Goal: Transaction & Acquisition: Purchase product/service

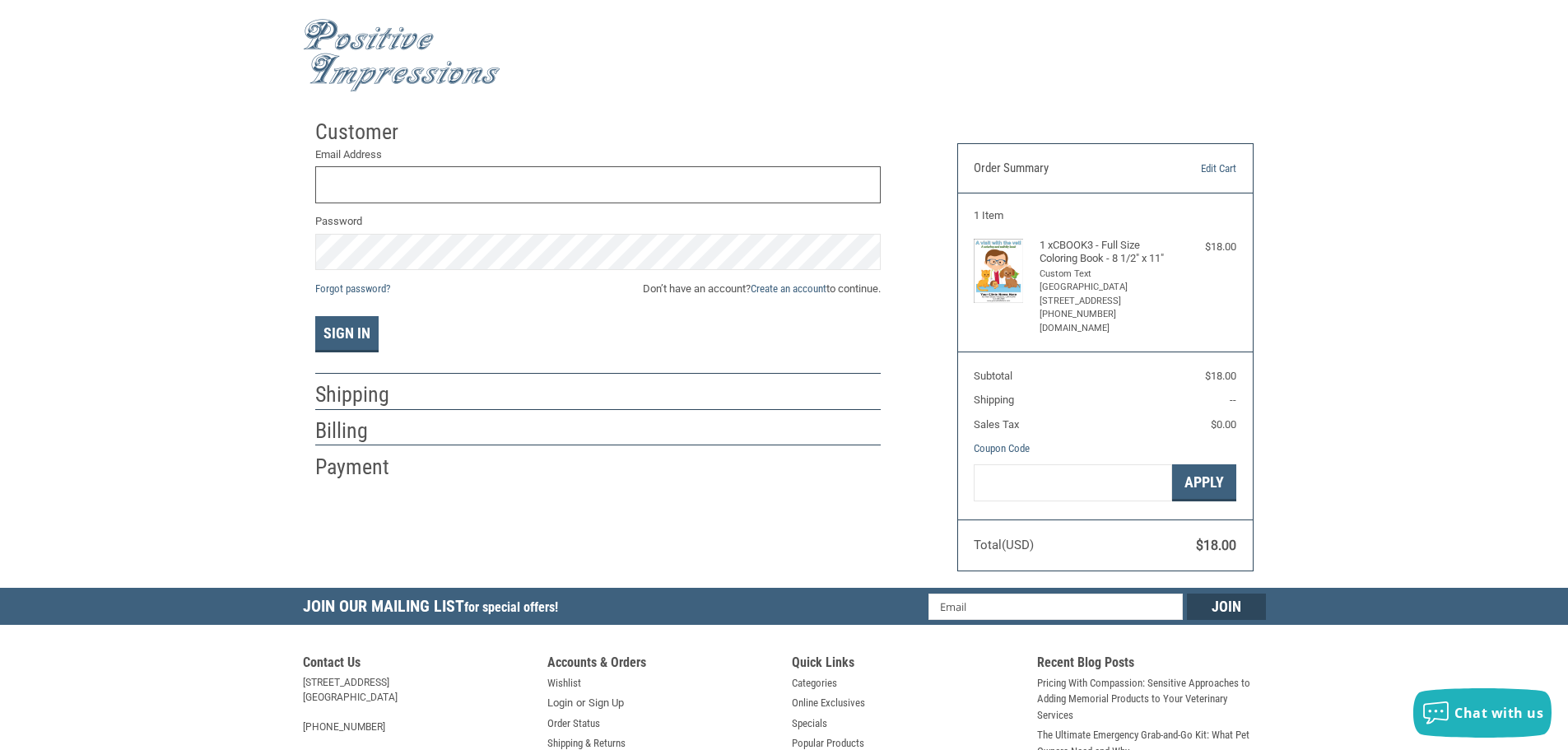
click at [415, 179] on input "Email Address" at bounding box center [598, 184] width 566 height 37
type input "M"
type input "[PERSON_NAME][EMAIL_ADDRESS][DOMAIN_NAME]"
click at [315, 316] on button "Sign In" at bounding box center [346, 334] width 63 height 36
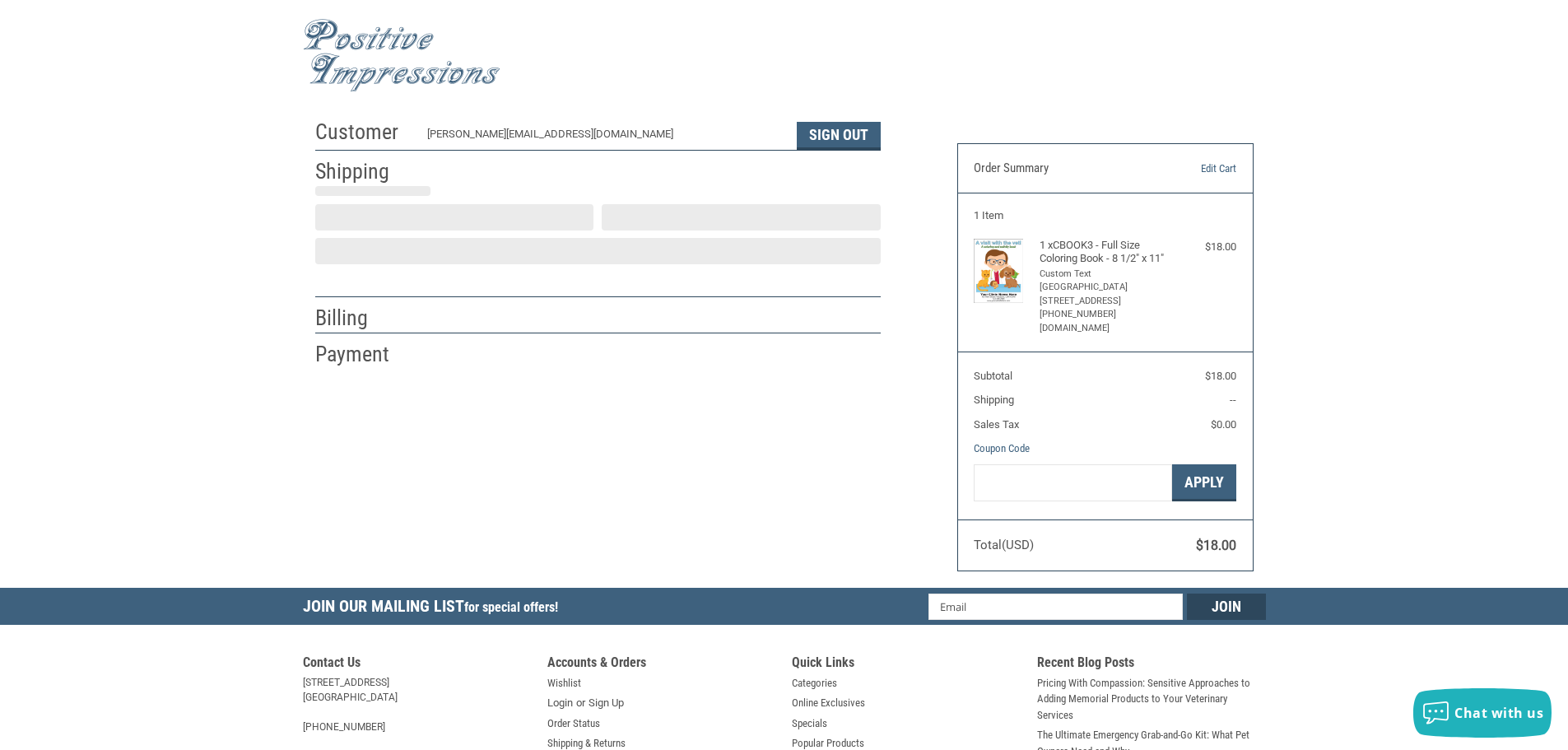
scroll to position [2, 0]
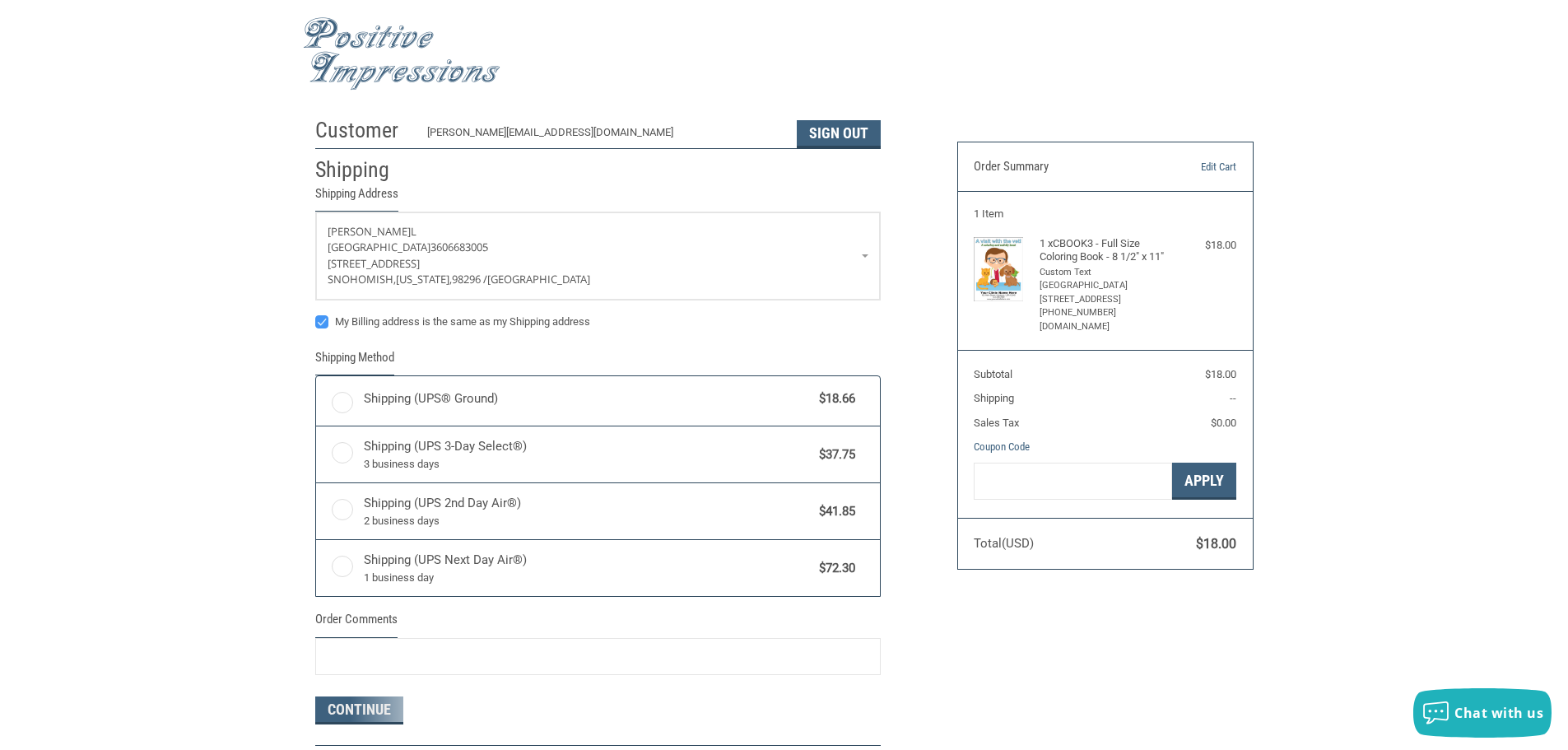
radio input "true"
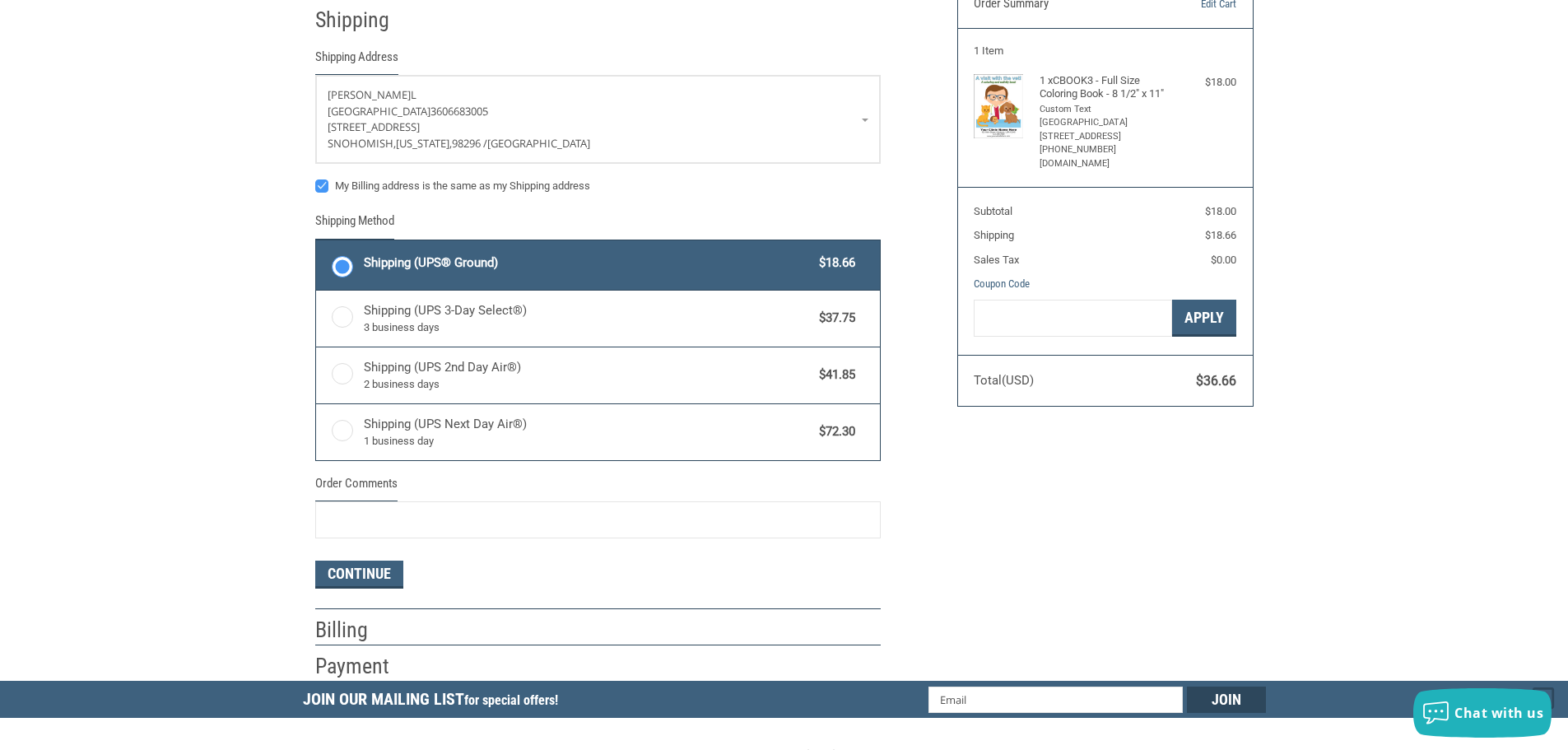
scroll to position [166, 0]
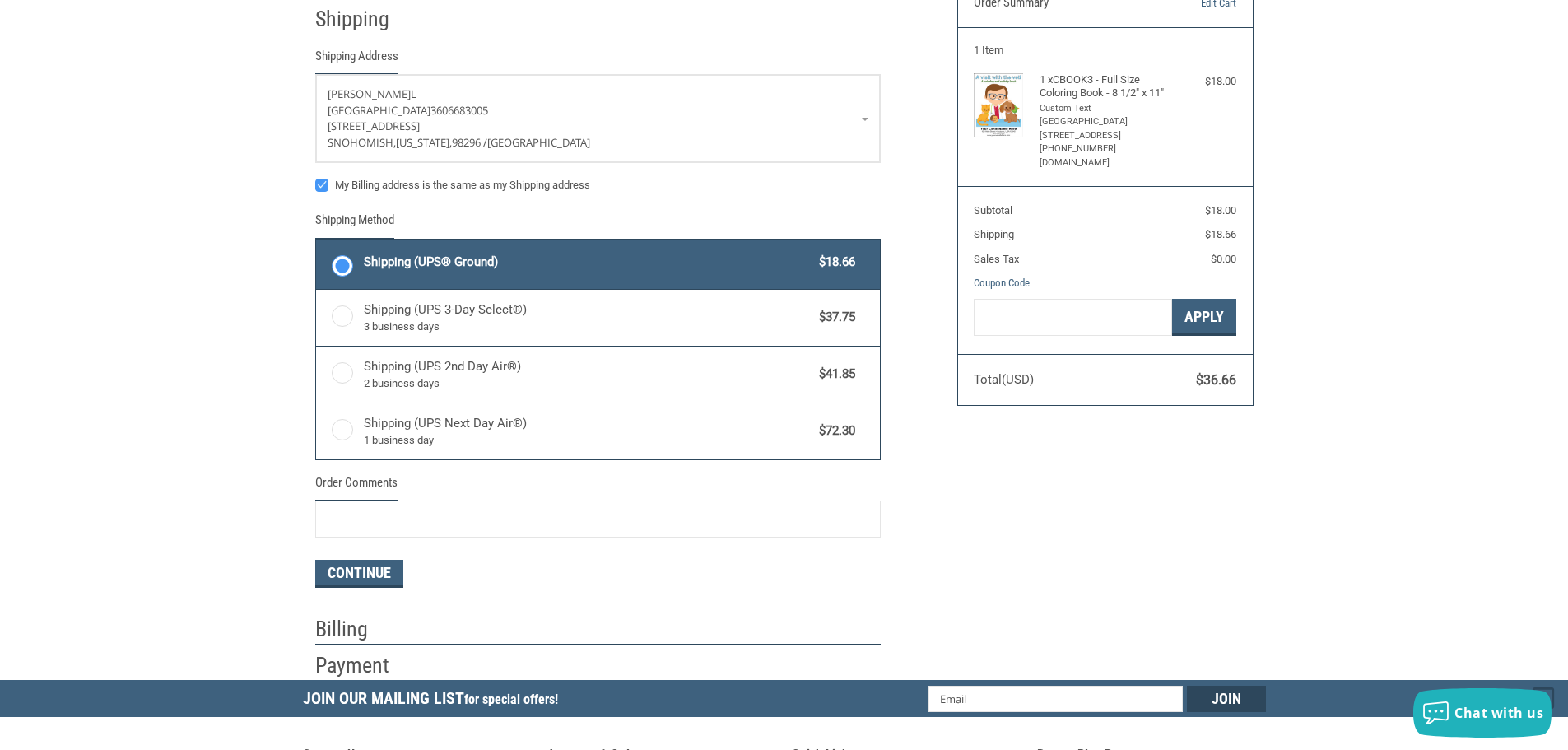
click at [340, 259] on label "Shipping (UPS® Ground) $18.66" at bounding box center [598, 264] width 564 height 49
click at [317, 242] on input "Shipping (UPS® Ground) $18.66" at bounding box center [316, 242] width 1 height 1
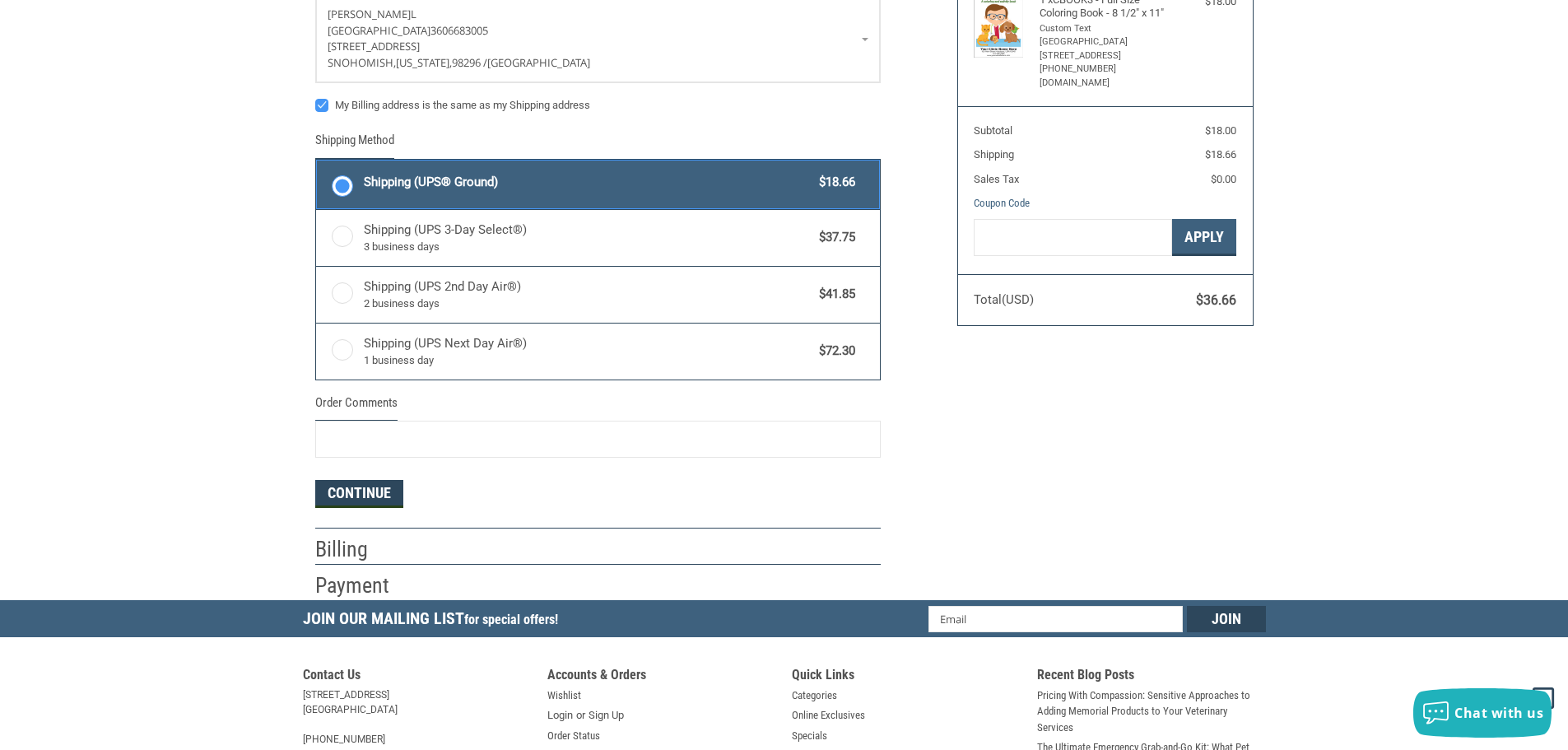
scroll to position [246, 0]
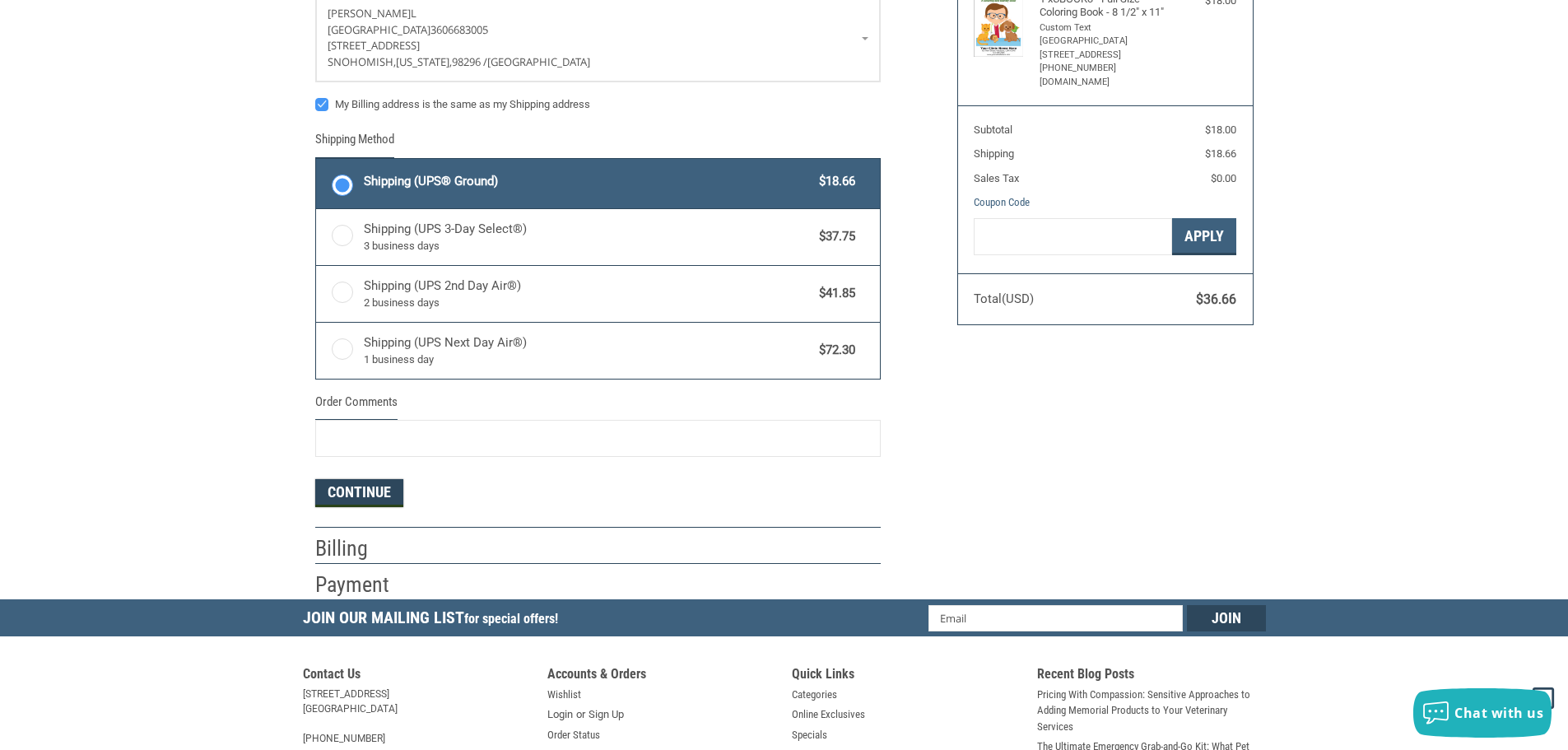
click at [356, 500] on button "Continue" at bounding box center [359, 493] width 88 height 28
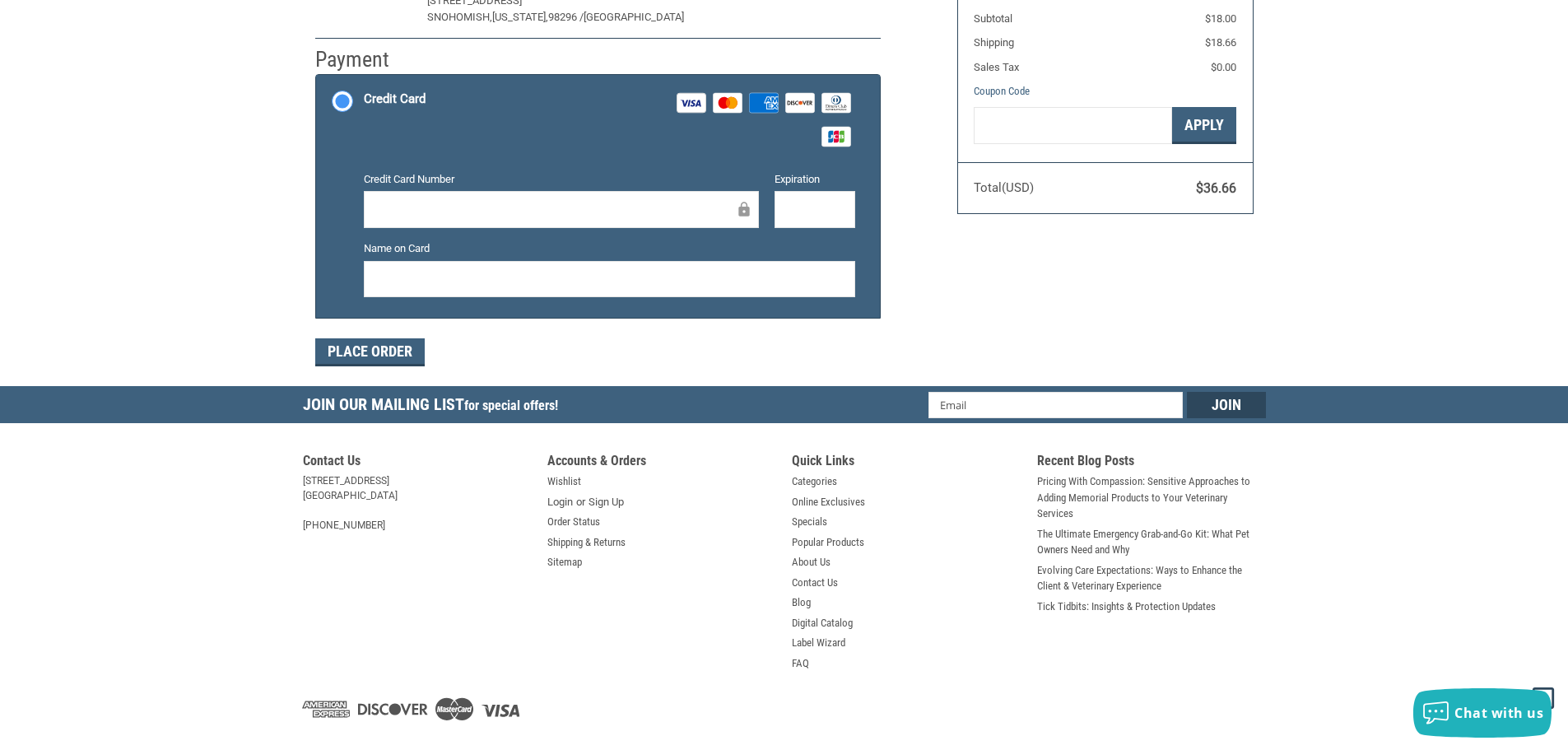
scroll to position [389, 0]
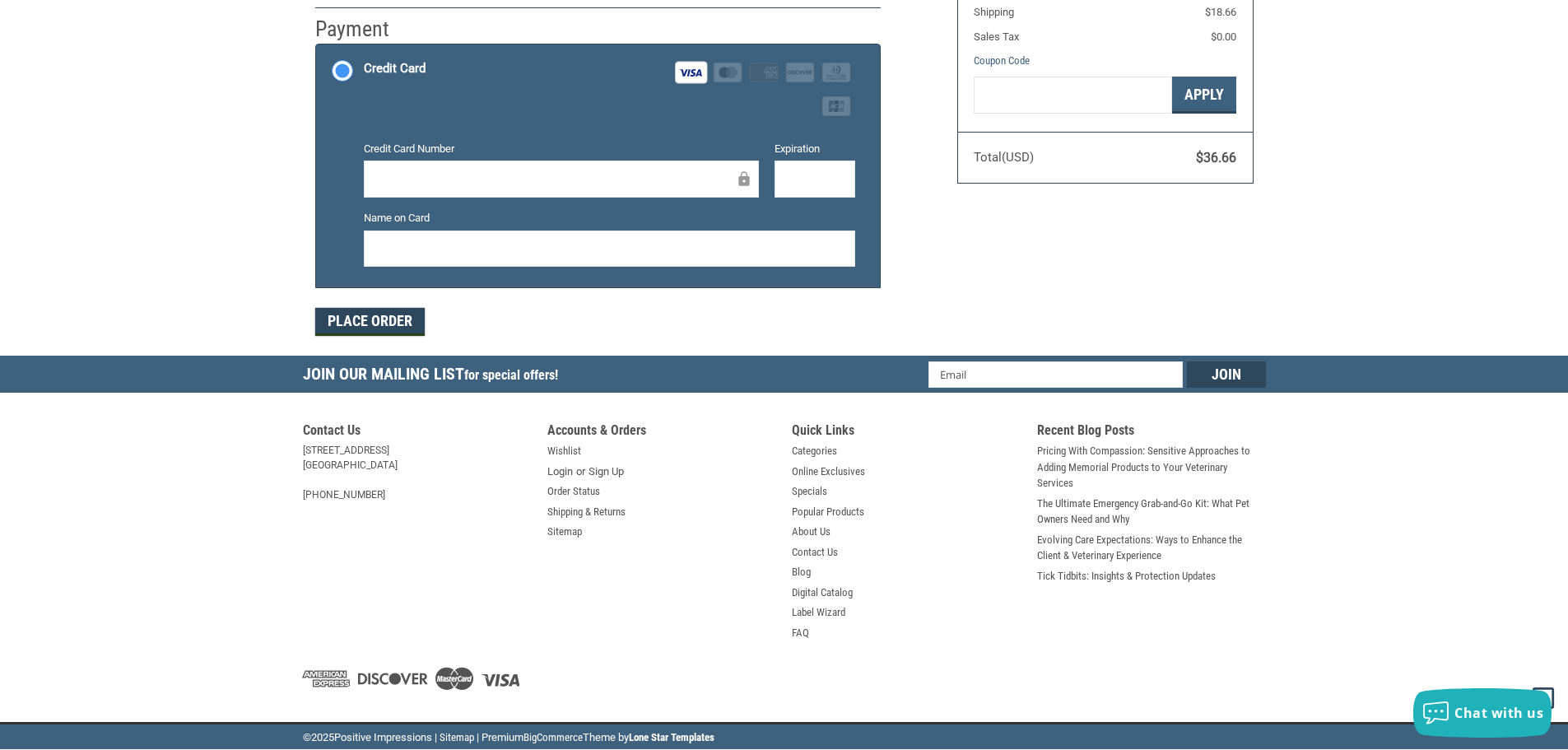
click at [399, 333] on button "Place Order" at bounding box center [370, 321] width 110 height 28
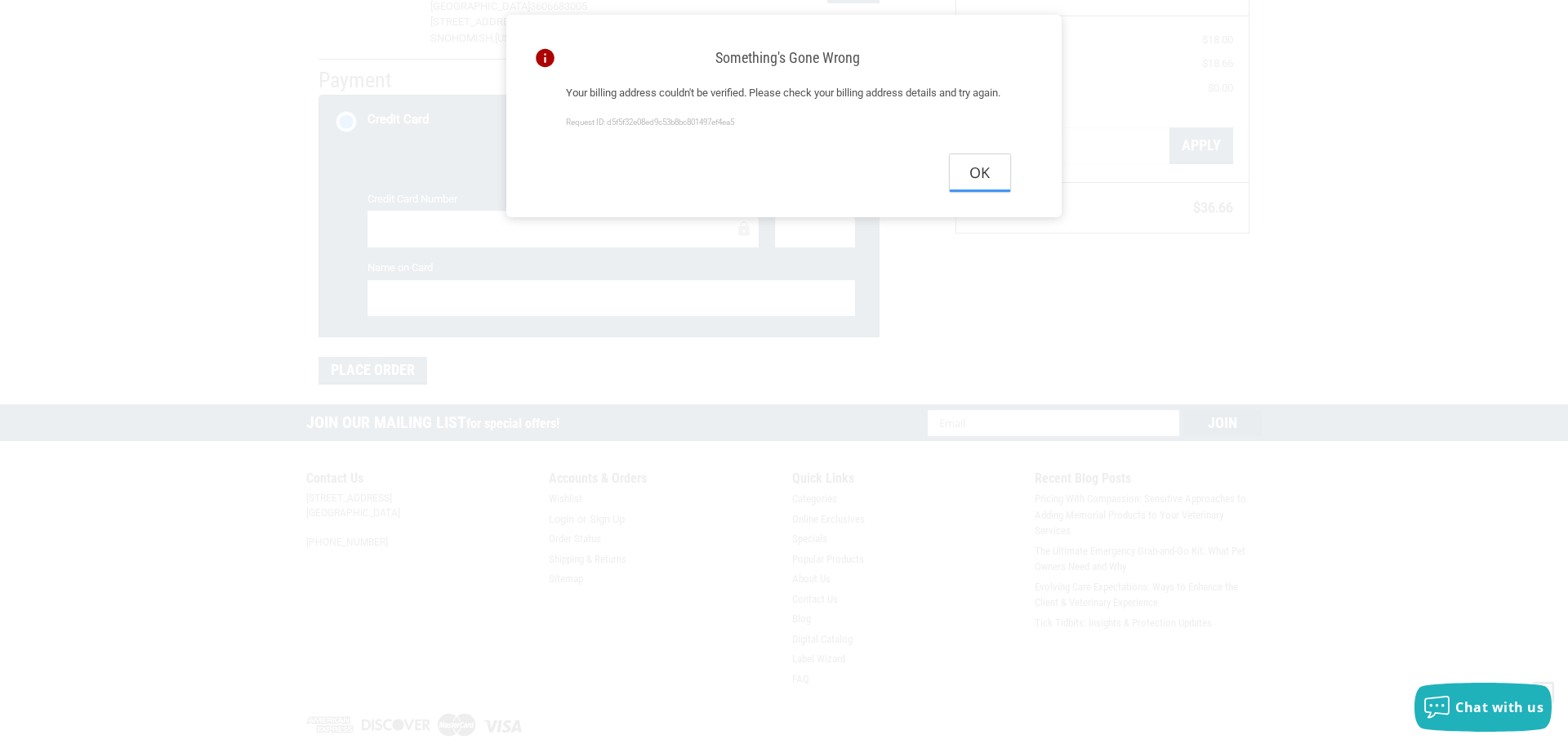
click at [985, 192] on button "Ok" at bounding box center [980, 172] width 61 height 37
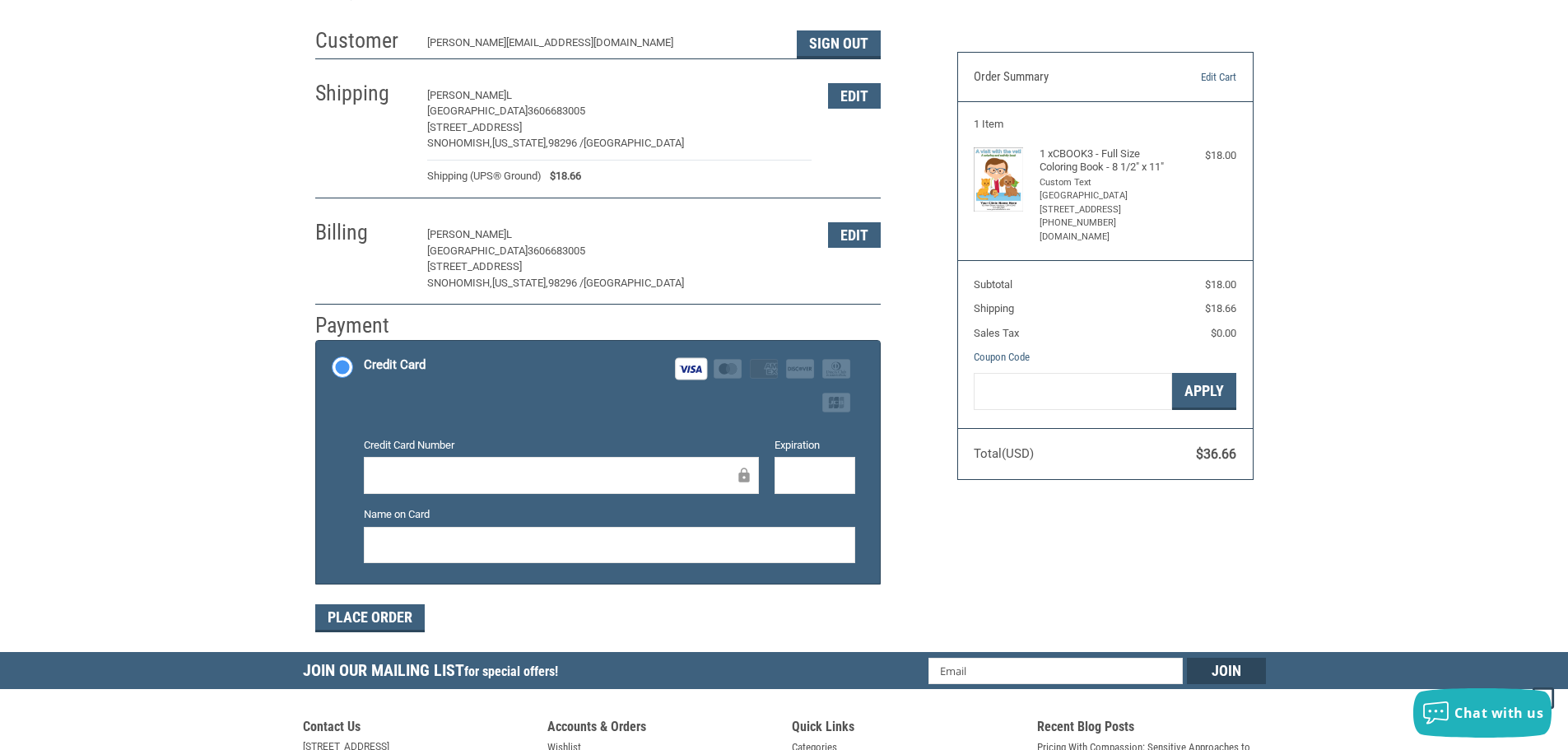
scroll to position [89, 0]
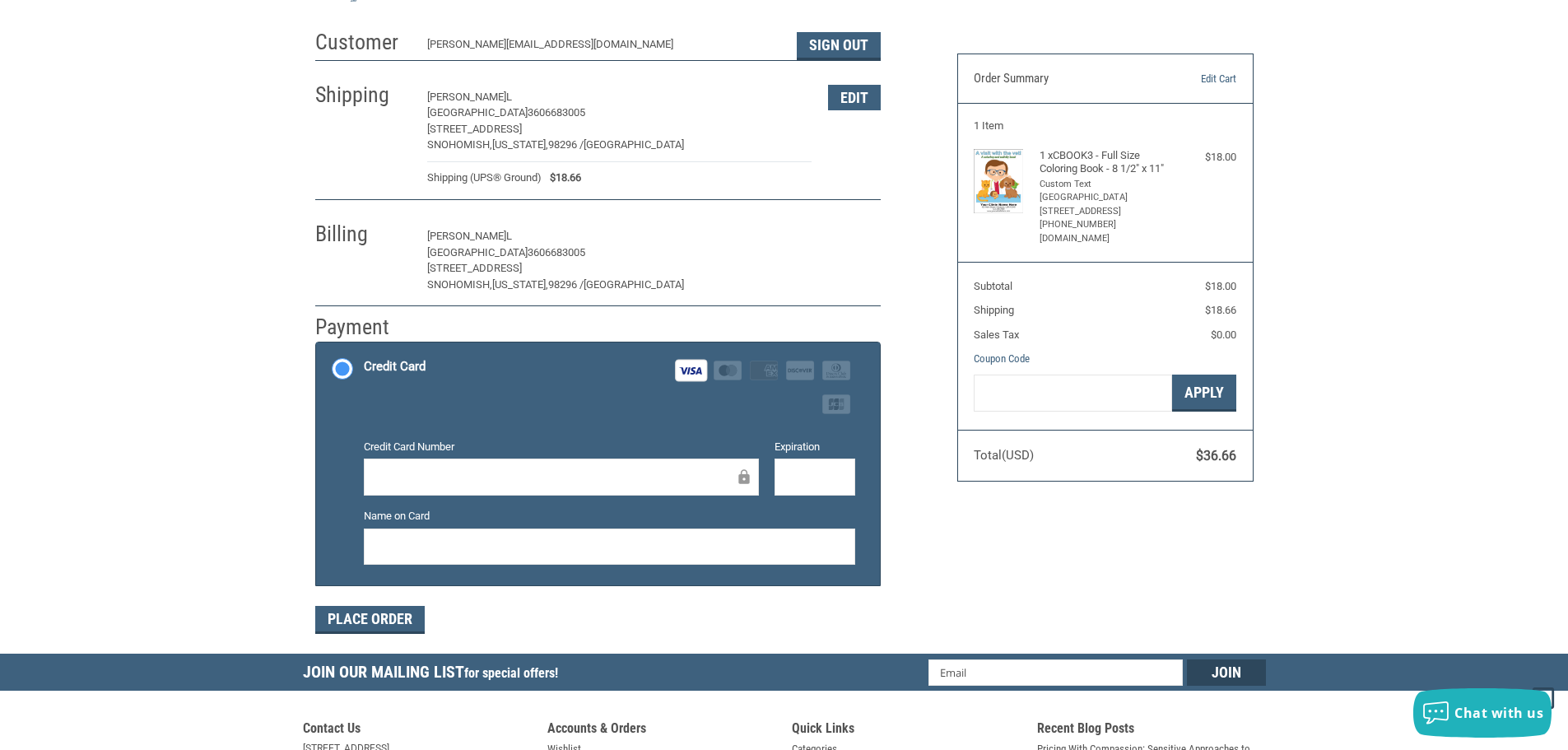
click at [857, 233] on button "Edit" at bounding box center [855, 237] width 52 height 25
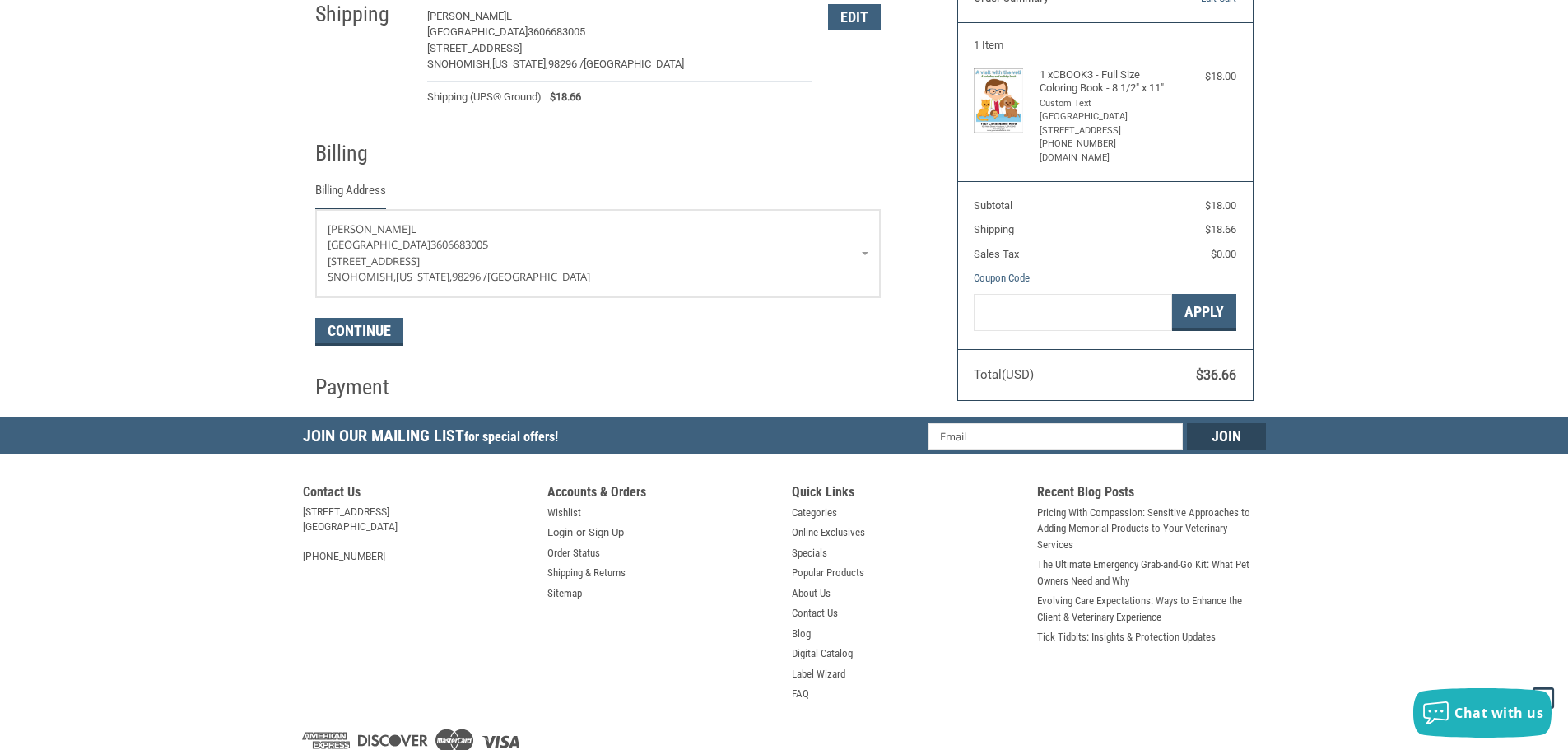
scroll to position [245, 0]
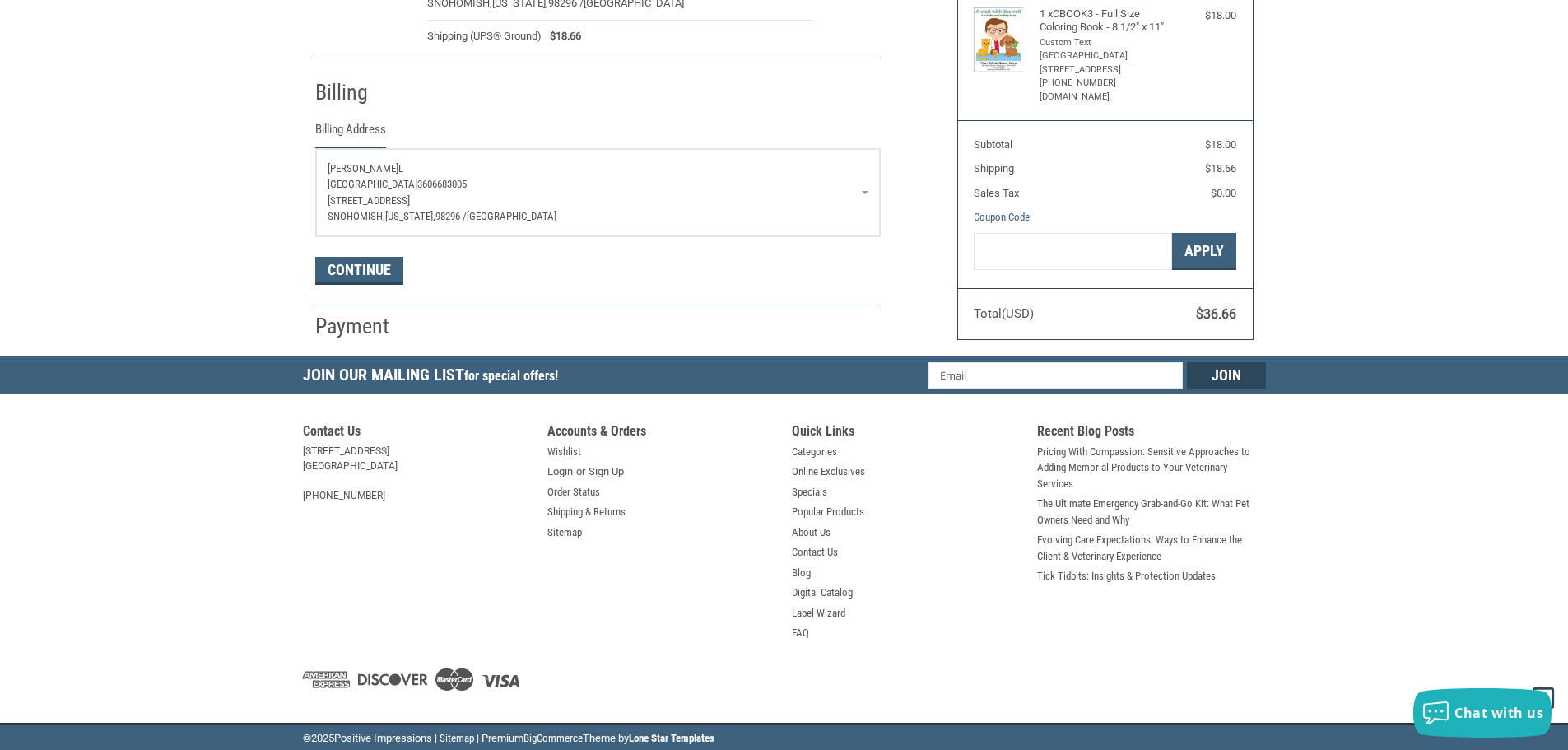
click at [743, 193] on p "[STREET_ADDRESS]" at bounding box center [598, 201] width 540 height 16
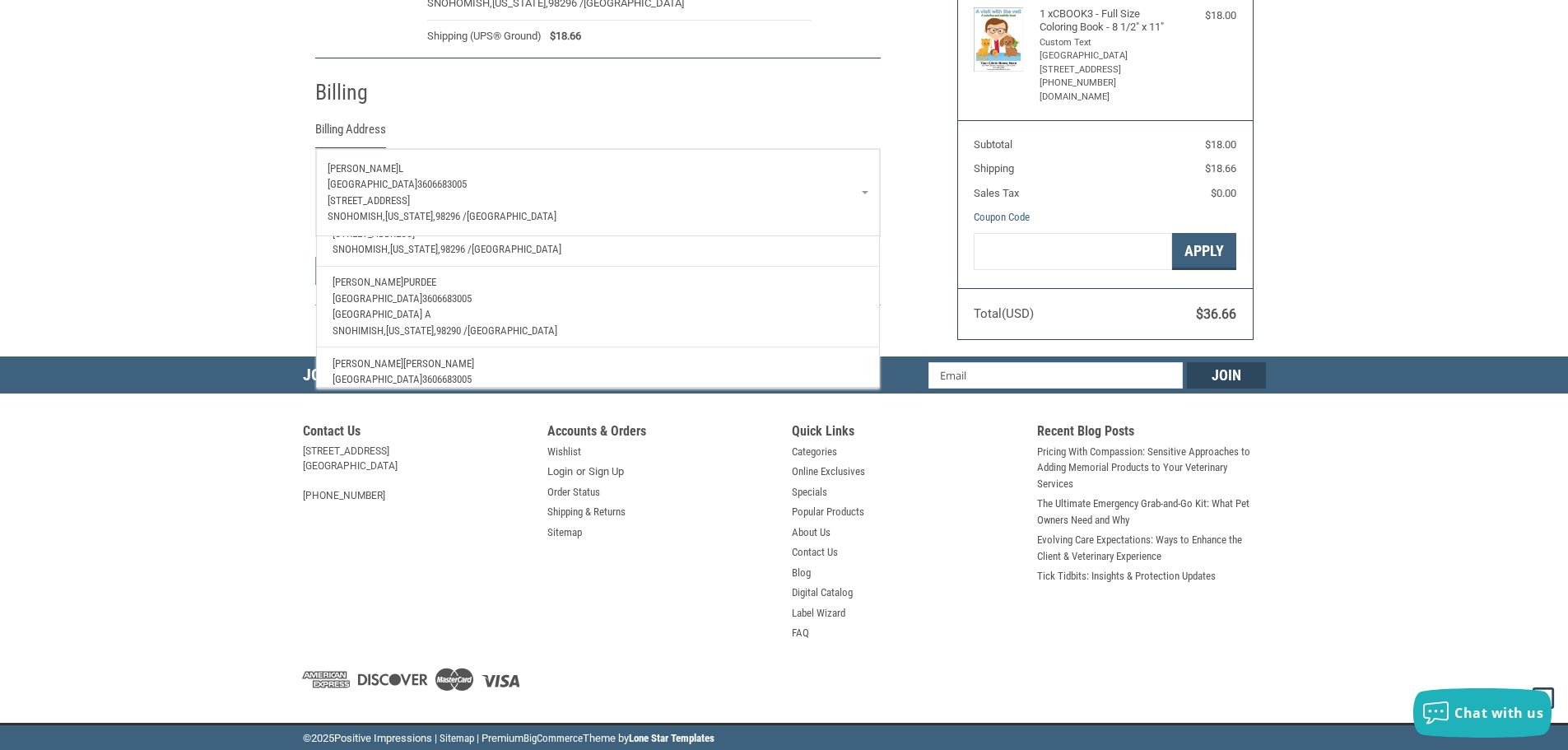
scroll to position [83, 0]
click at [584, 291] on p "[GEOGRAPHIC_DATA] 3606683005" at bounding box center [598, 299] width 530 height 16
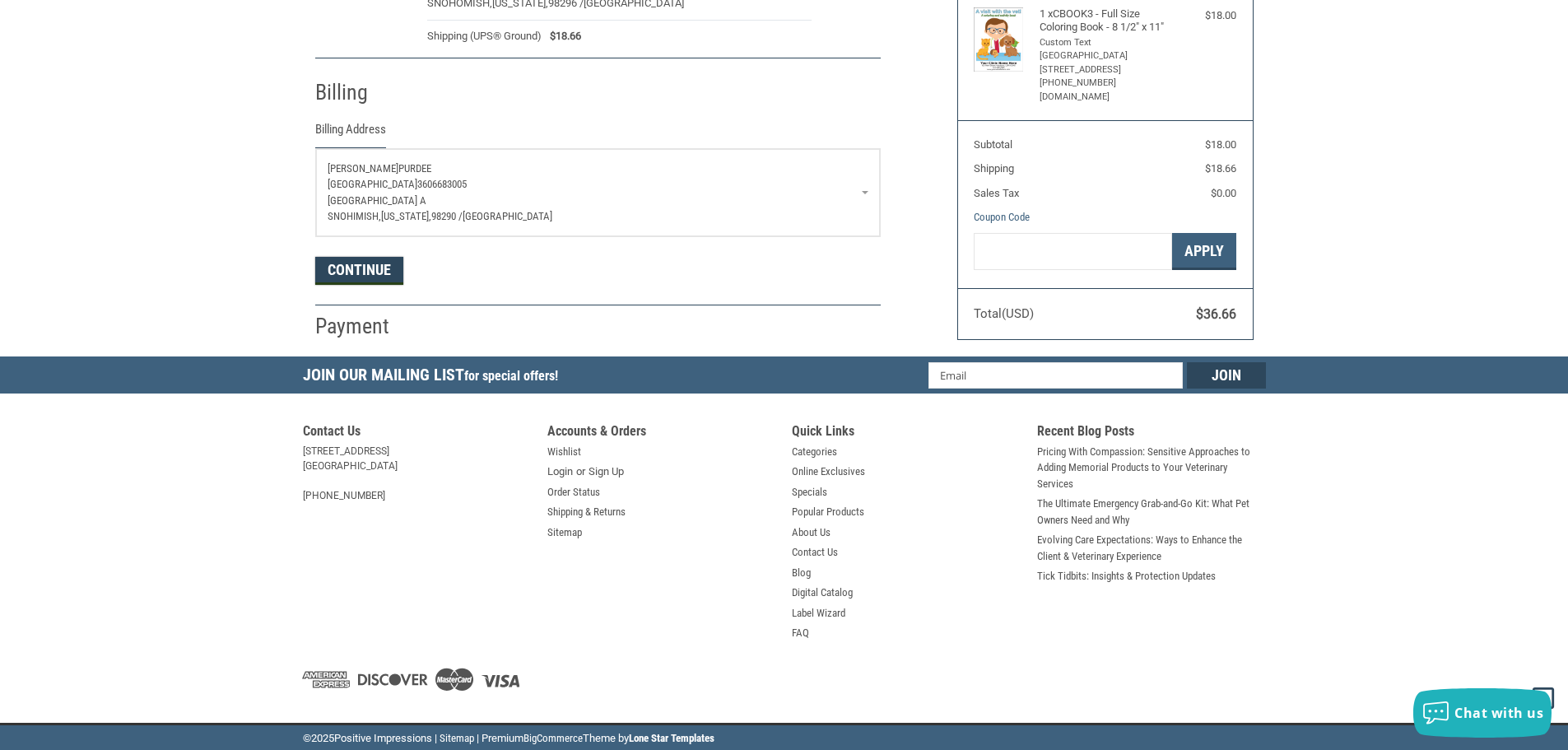
click at [350, 258] on button "Continue" at bounding box center [359, 271] width 88 height 28
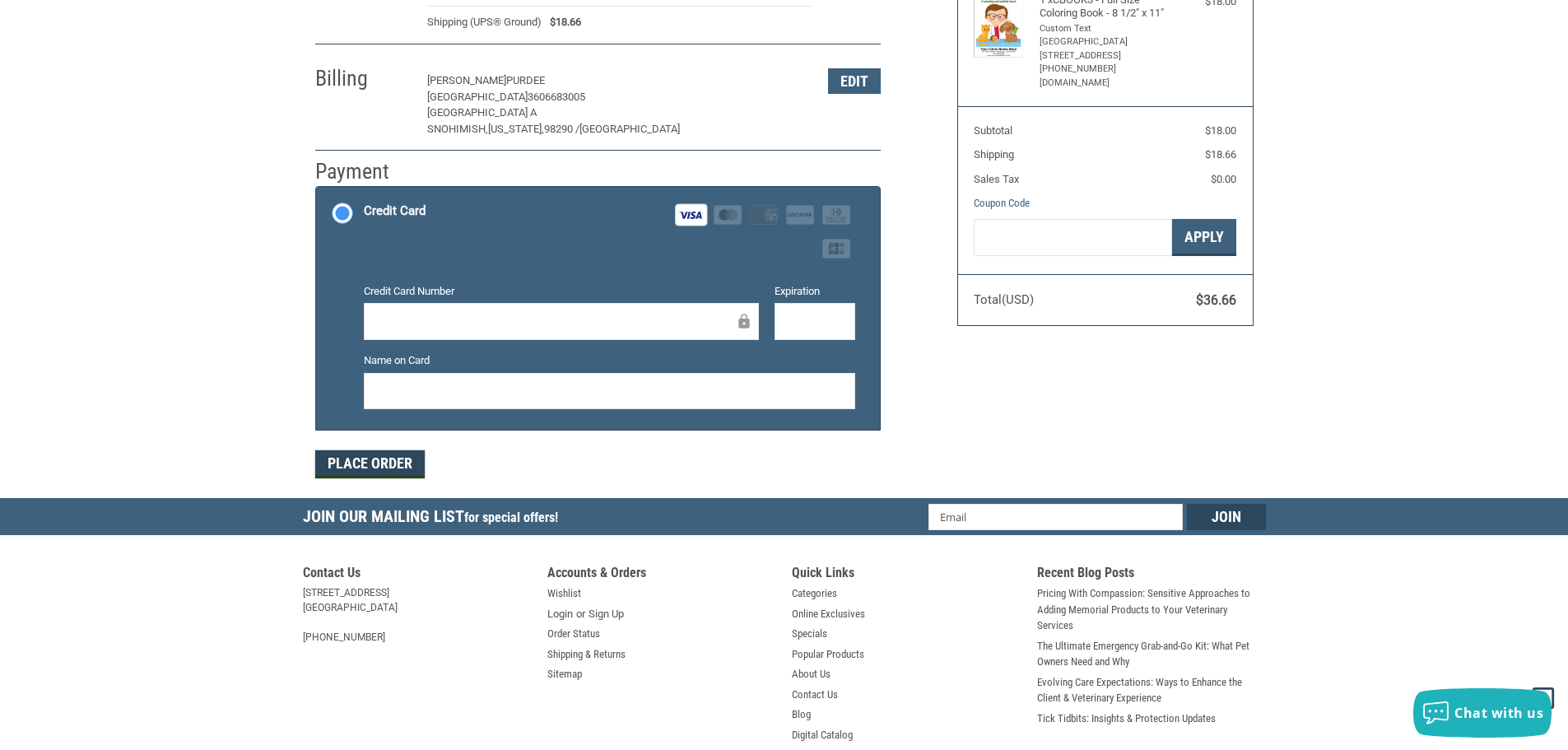
click at [388, 473] on button "Place Order" at bounding box center [370, 464] width 110 height 28
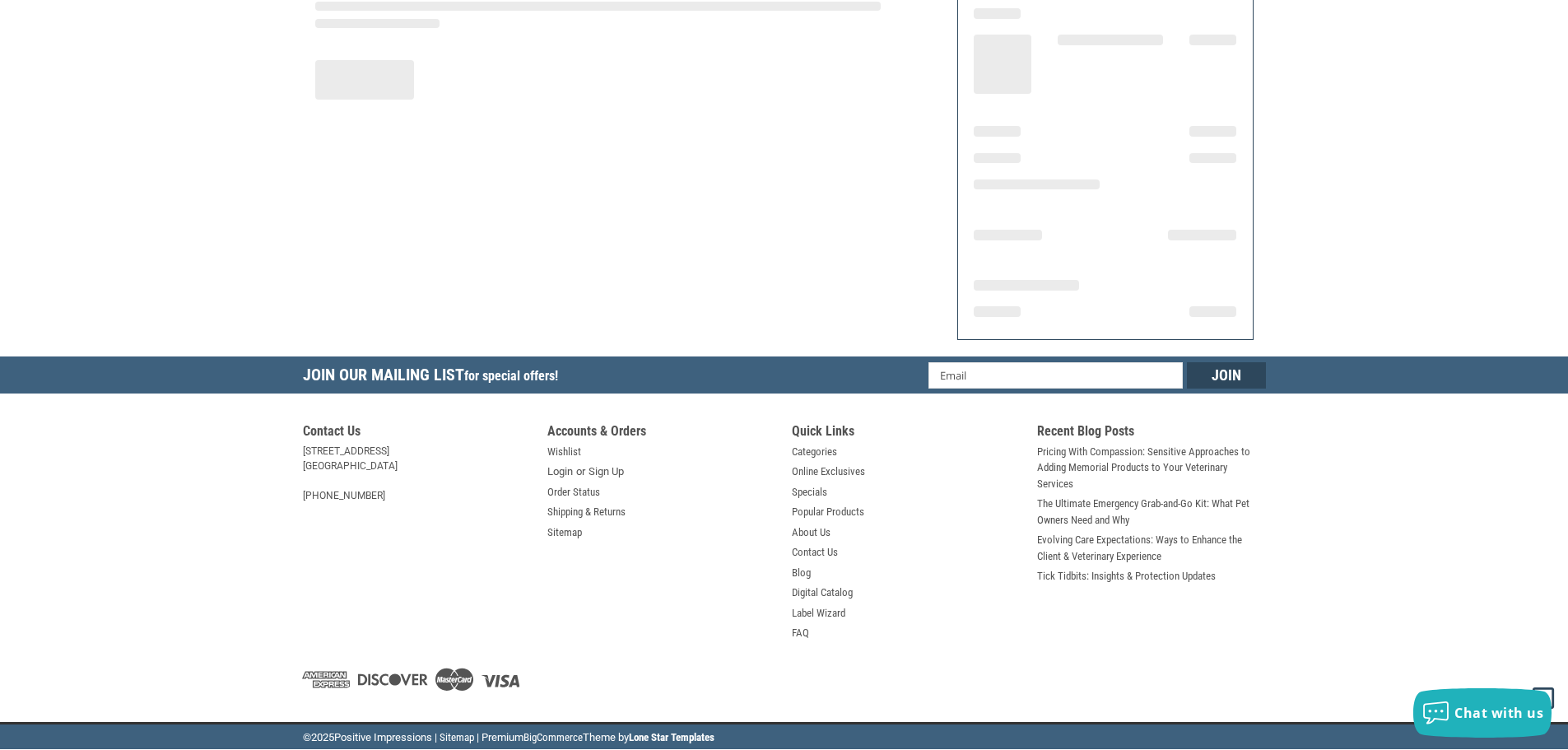
scroll to position [198, 0]
